Goal: Task Accomplishment & Management: Manage account settings

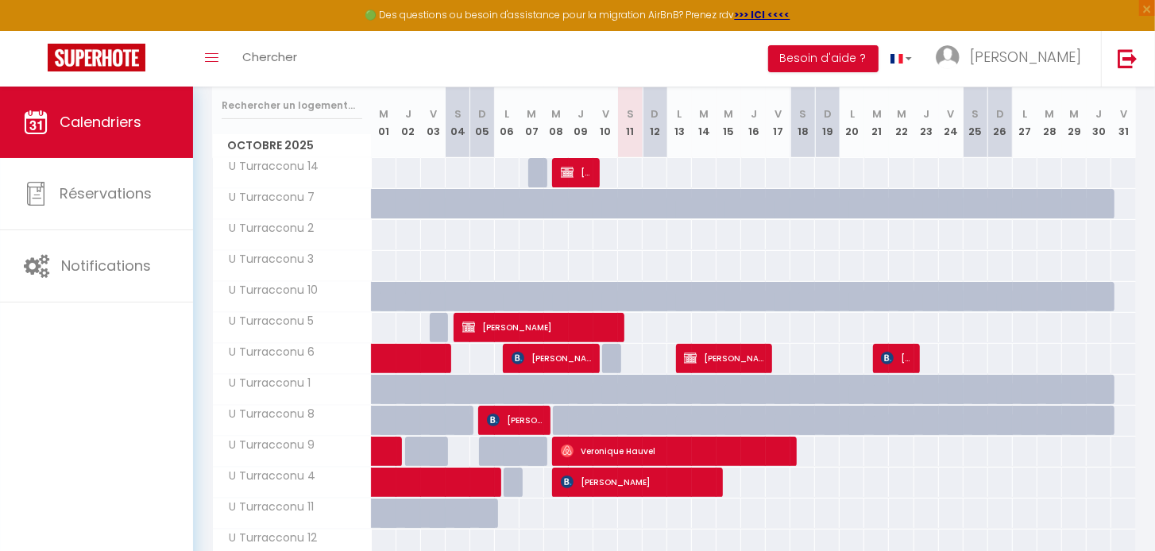
scroll to position [201, 0]
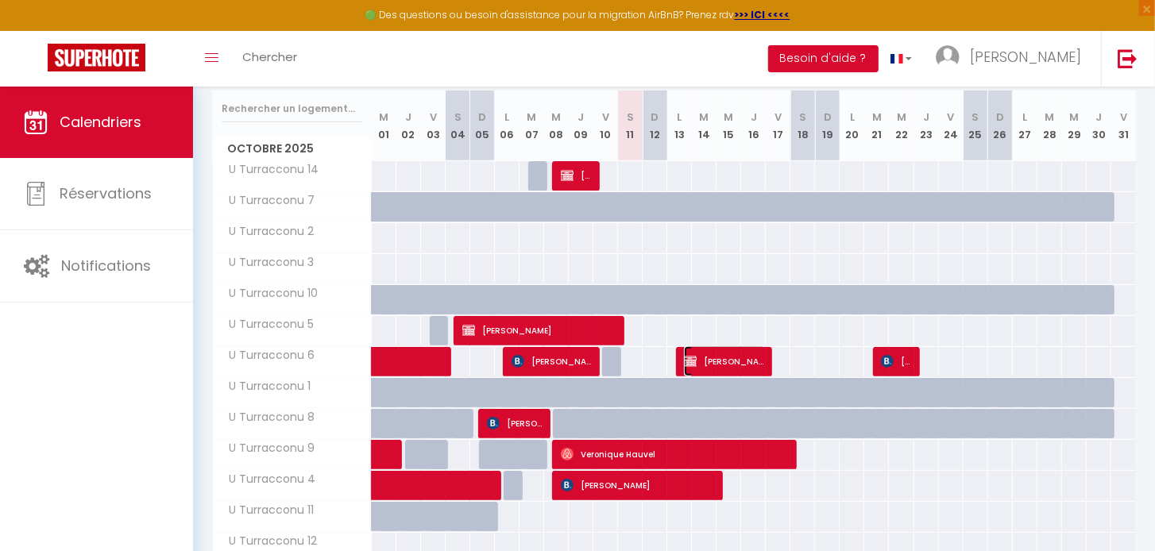
click at [720, 360] on span "[PERSON_NAME]" at bounding box center [725, 361] width 82 height 30
select select "OK"
select select "KO"
select select "1"
select select "0"
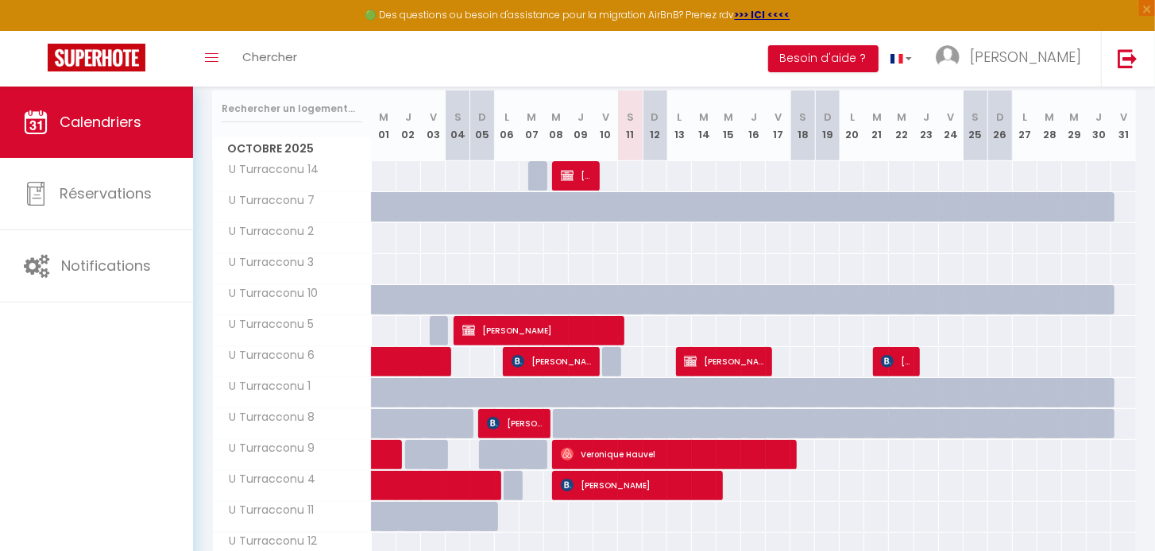
select select "1"
select select
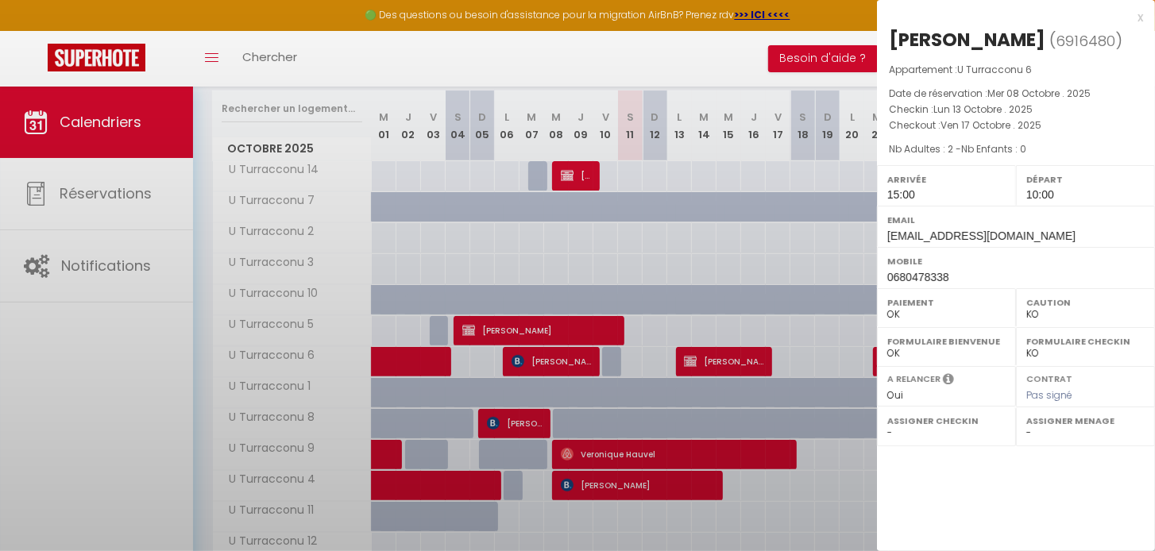
click at [720, 360] on div at bounding box center [577, 275] width 1155 height 551
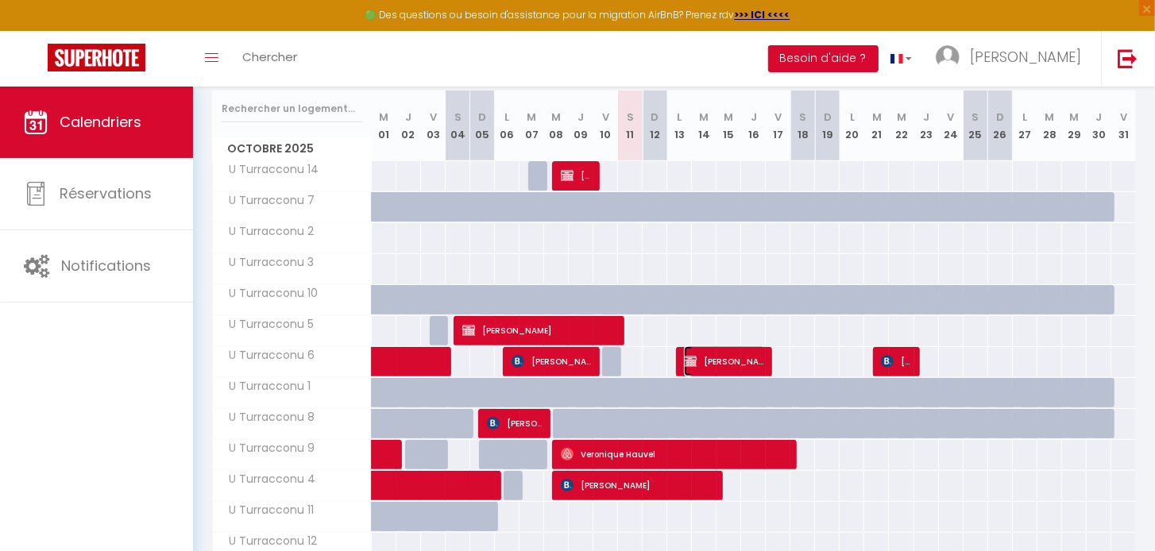
click at [743, 361] on span "[PERSON_NAME]" at bounding box center [725, 361] width 82 height 30
select select
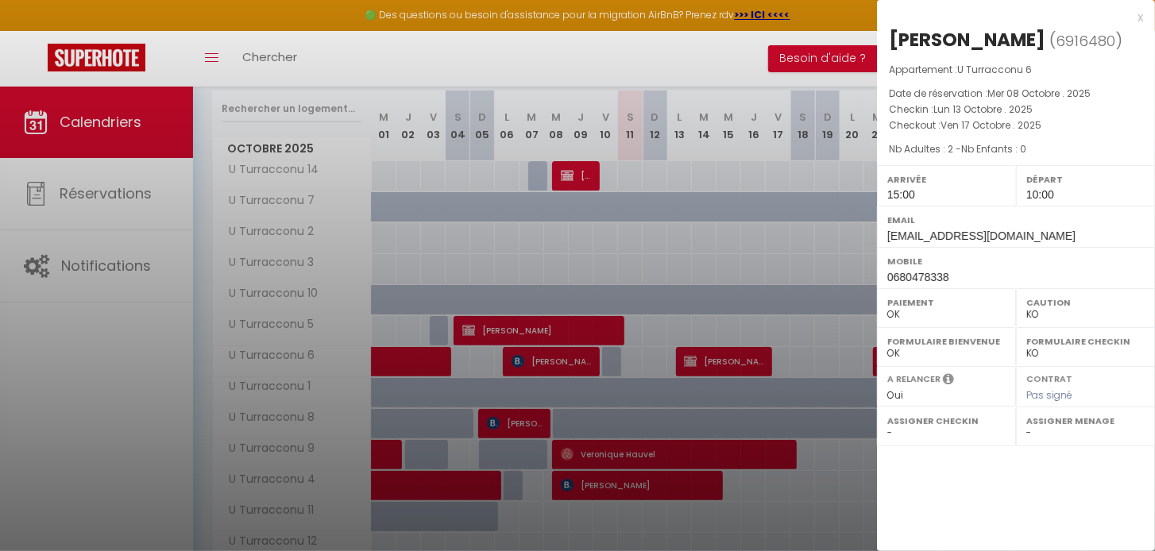
click at [1140, 16] on div "x" at bounding box center [1010, 17] width 266 height 19
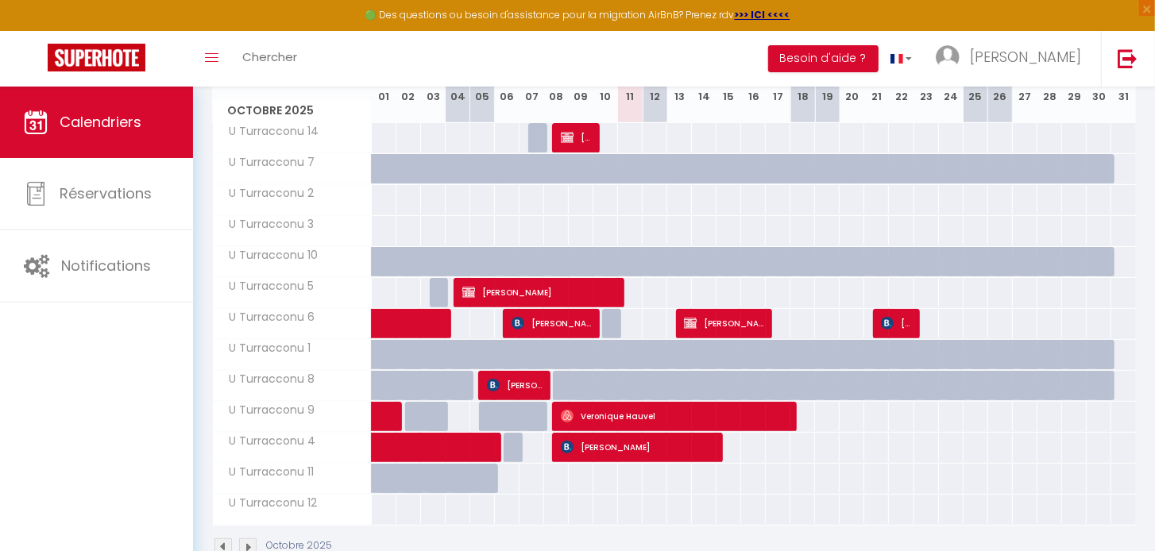
scroll to position [239, 0]
click at [902, 318] on span "[PERSON_NAME]" at bounding box center [897, 323] width 33 height 30
select select
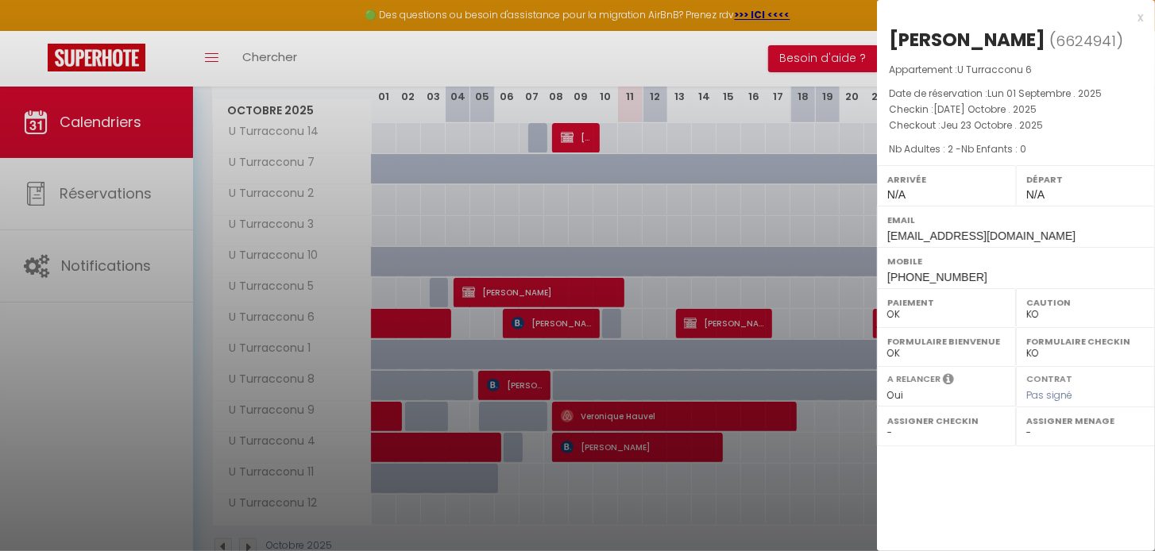
drag, startPoint x: 1141, startPoint y: 17, endPoint x: 1070, endPoint y: 74, distance: 91.0
click at [1141, 17] on div "x" at bounding box center [1010, 17] width 266 height 19
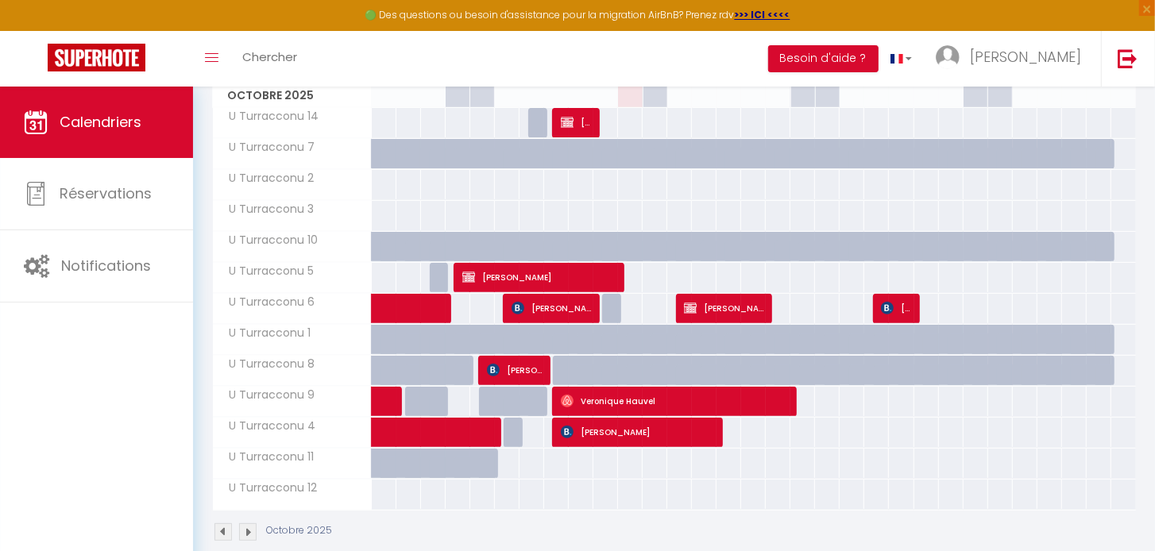
scroll to position [273, 0]
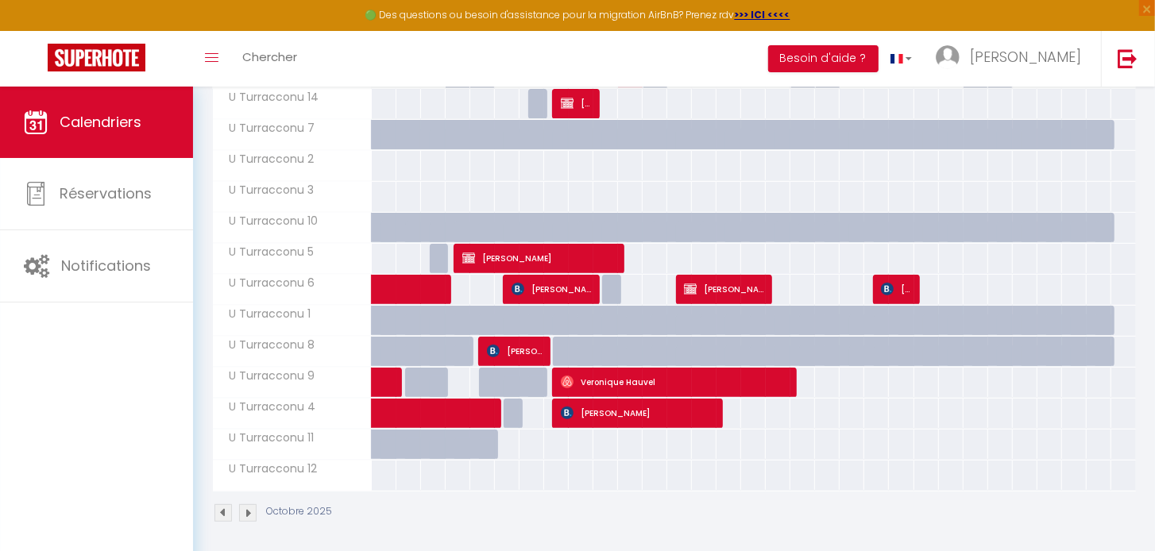
click at [245, 510] on img at bounding box center [247, 512] width 17 height 17
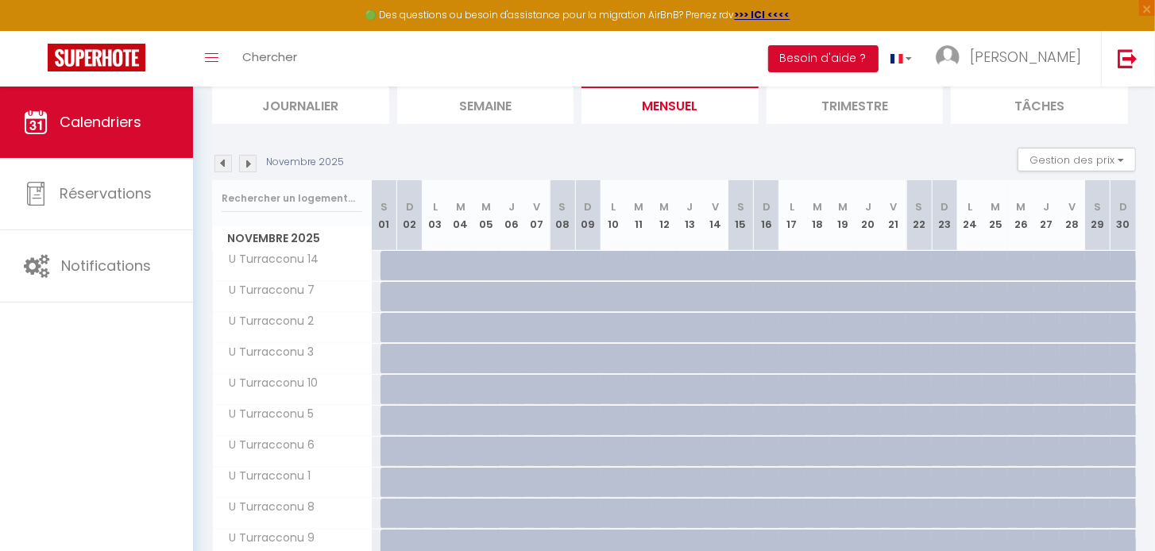
scroll to position [111, 0]
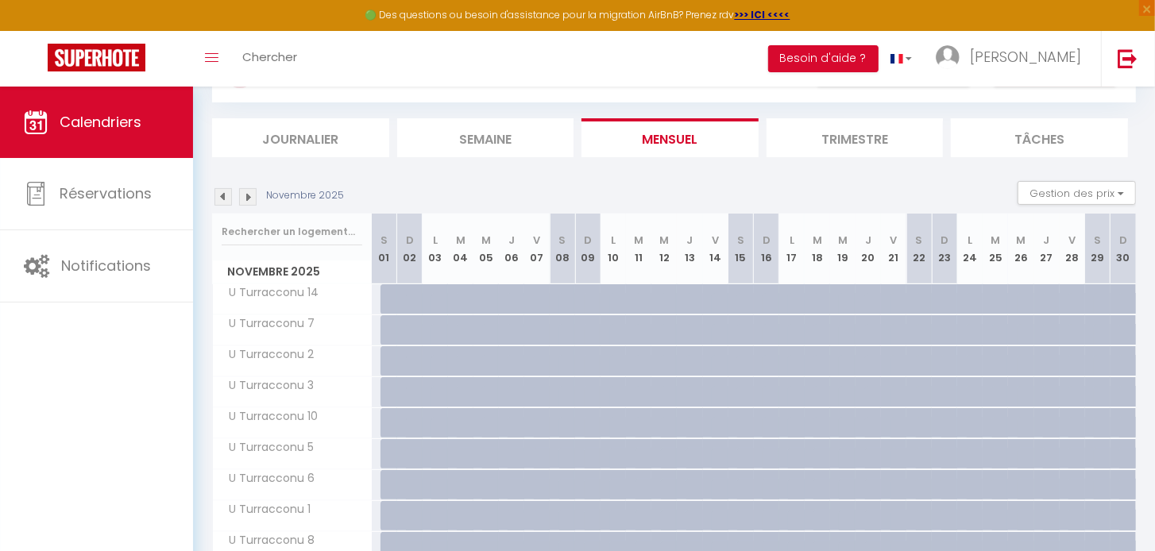
scroll to position [59, 0]
